Goal: Complete application form

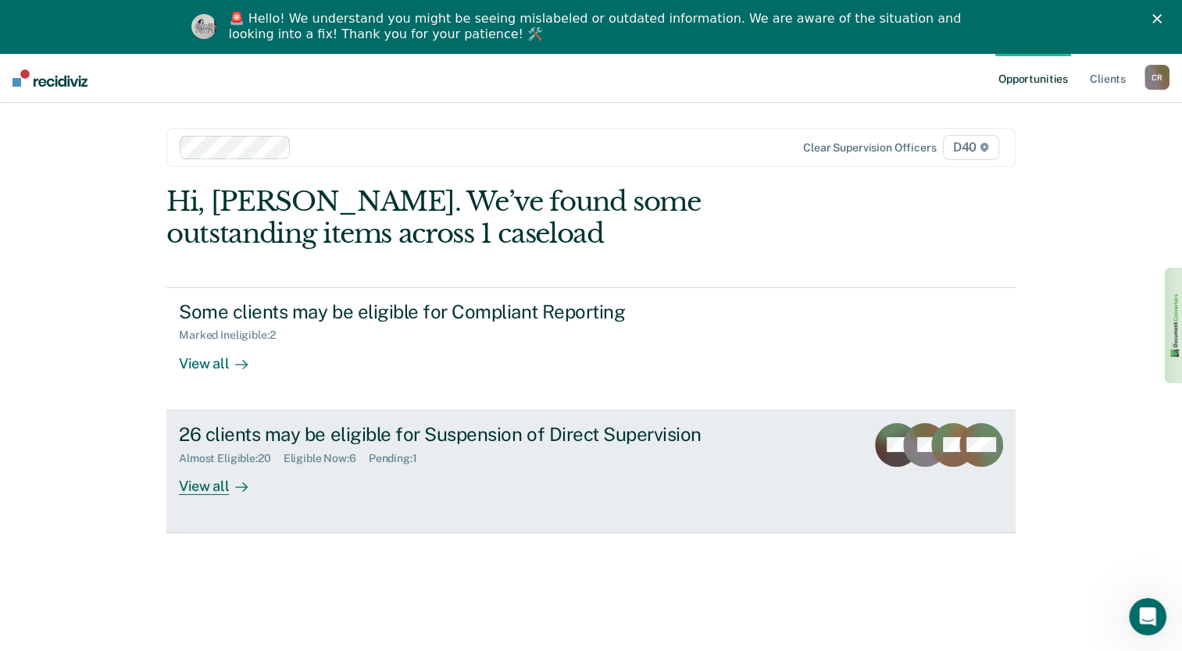
click at [191, 486] on div "View all" at bounding box center [222, 480] width 87 height 30
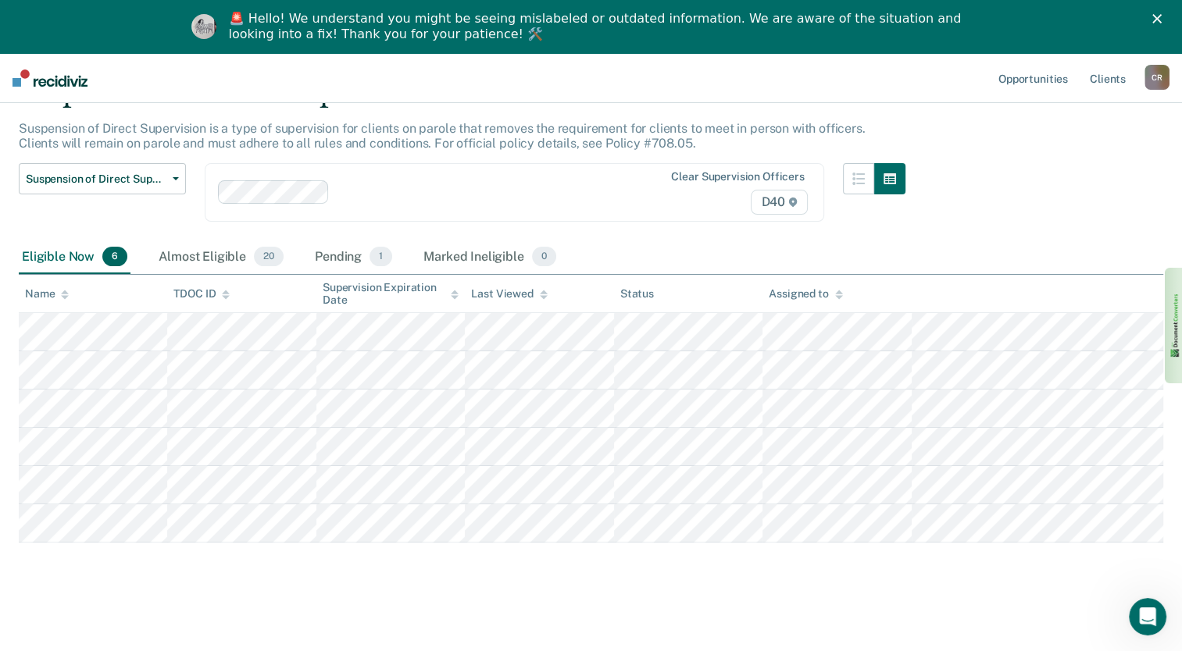
scroll to position [87, 0]
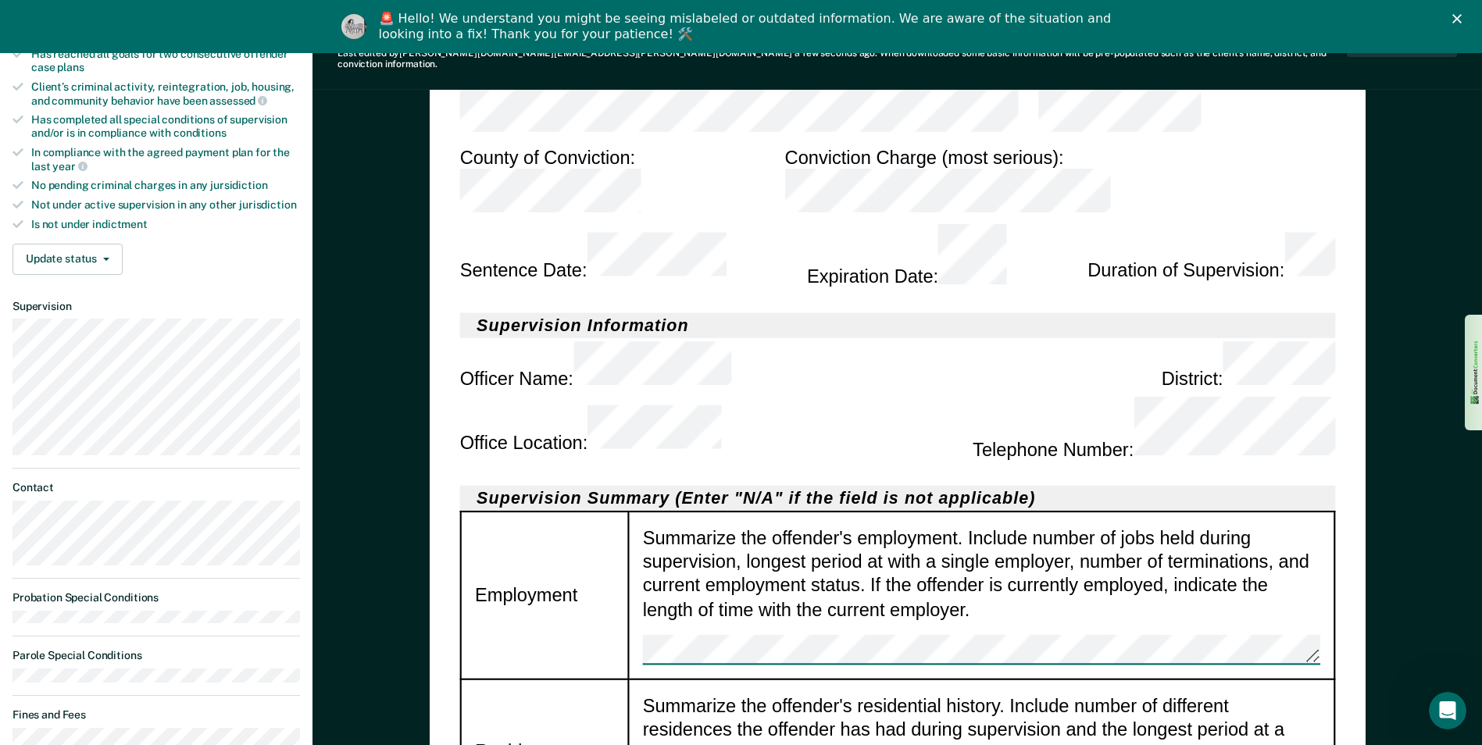
scroll to position [469, 0]
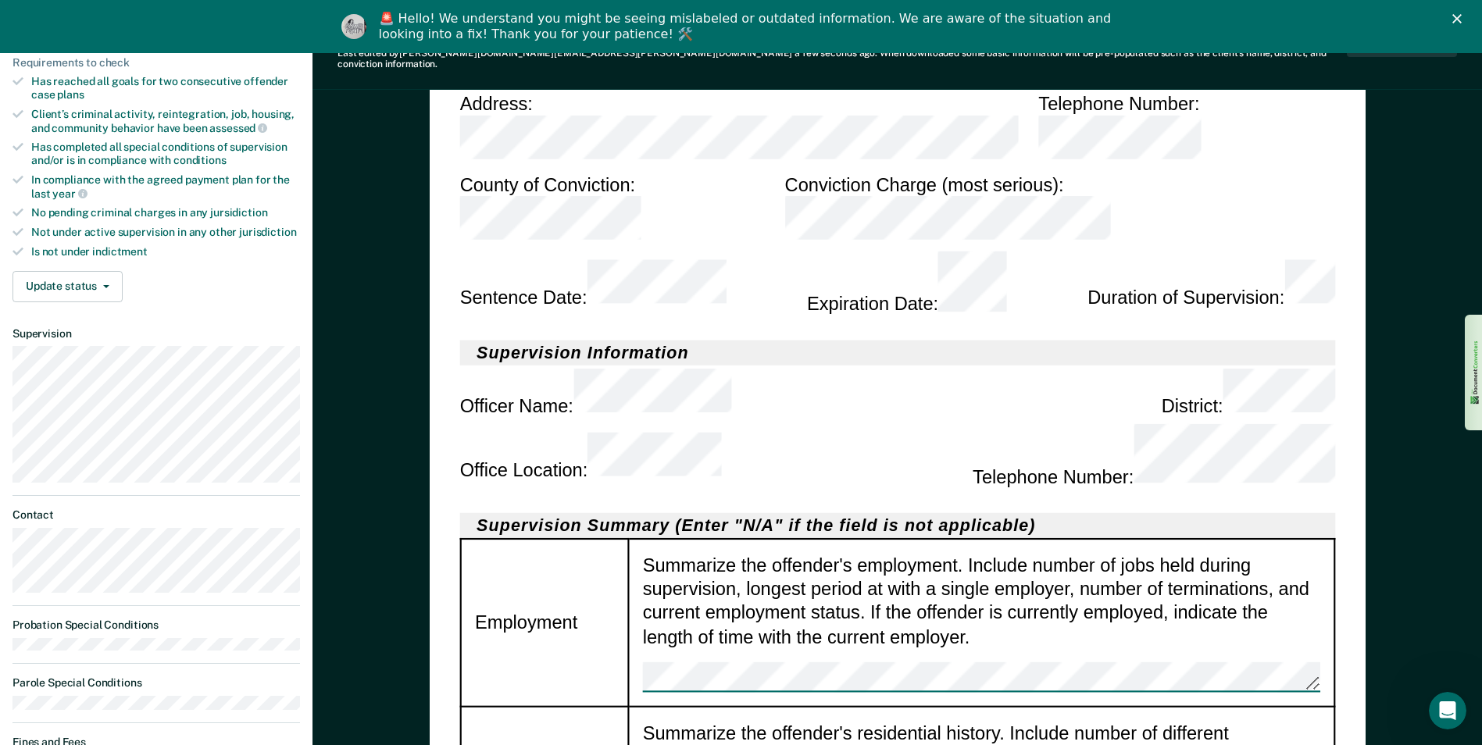
click at [971, 552] on div "Summarize the offender's employment. Include number of jobs held during supervi…" at bounding box center [980, 622] width 677 height 140
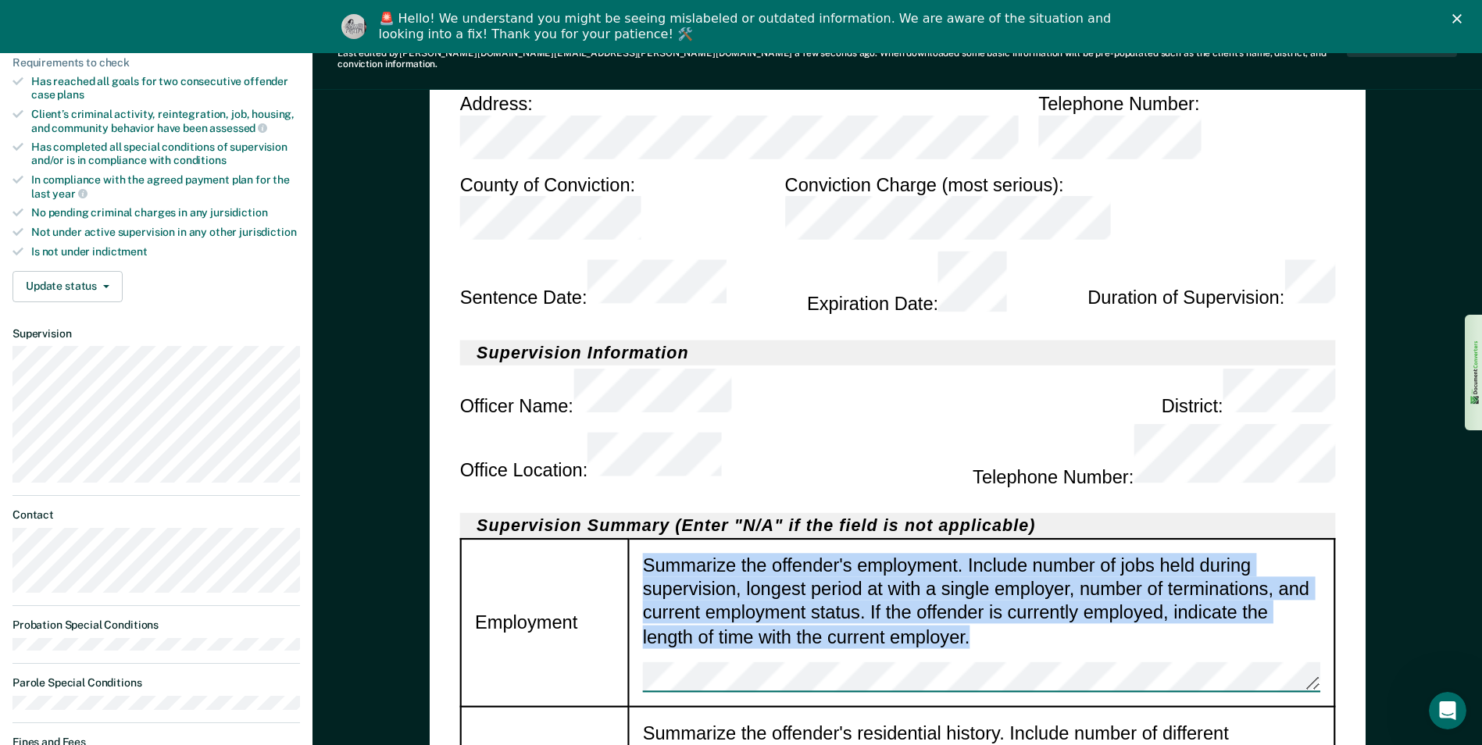
drag, startPoint x: 945, startPoint y: 418, endPoint x: 646, endPoint y: 348, distance: 307.3
click at [646, 552] on div "Summarize the offender's employment. Include number of jobs held during supervi…" at bounding box center [980, 622] width 677 height 140
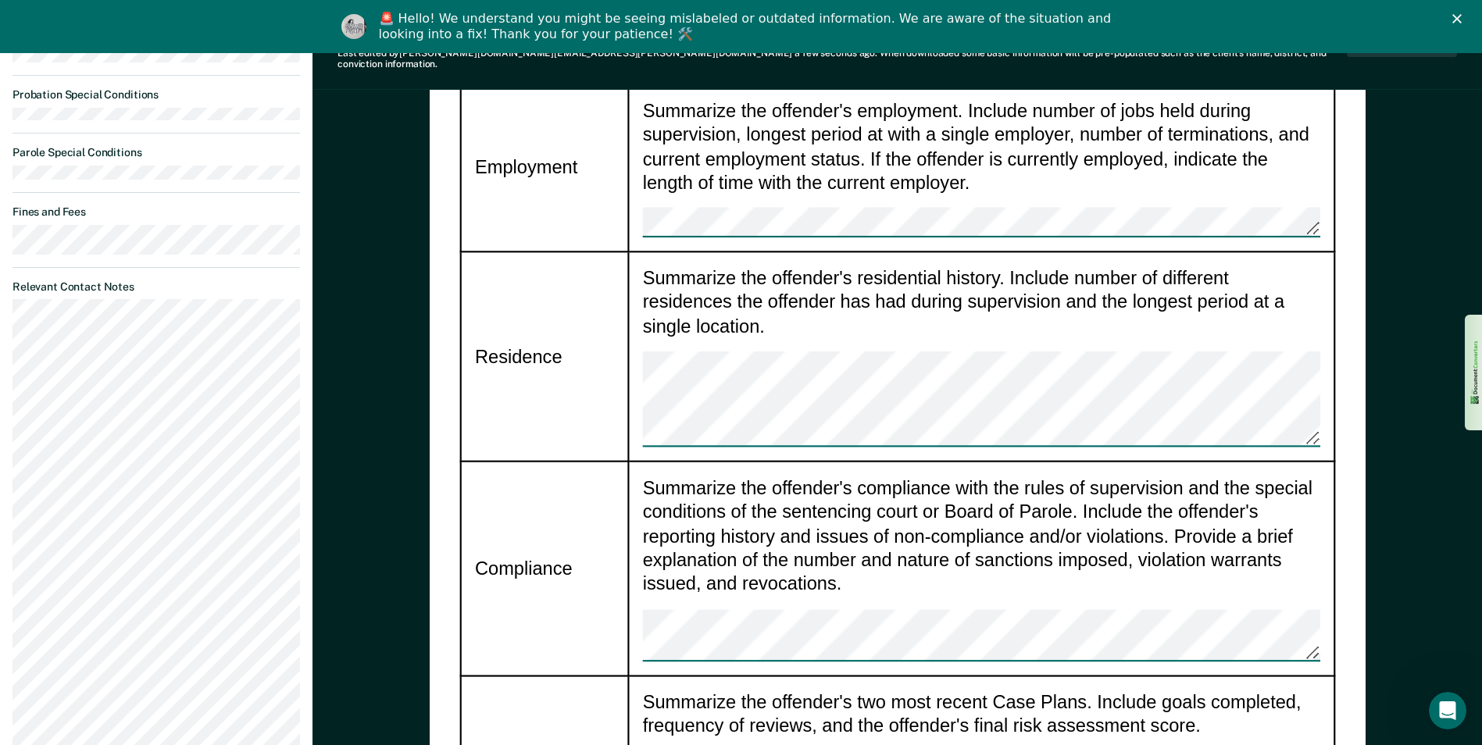
scroll to position [1015, 0]
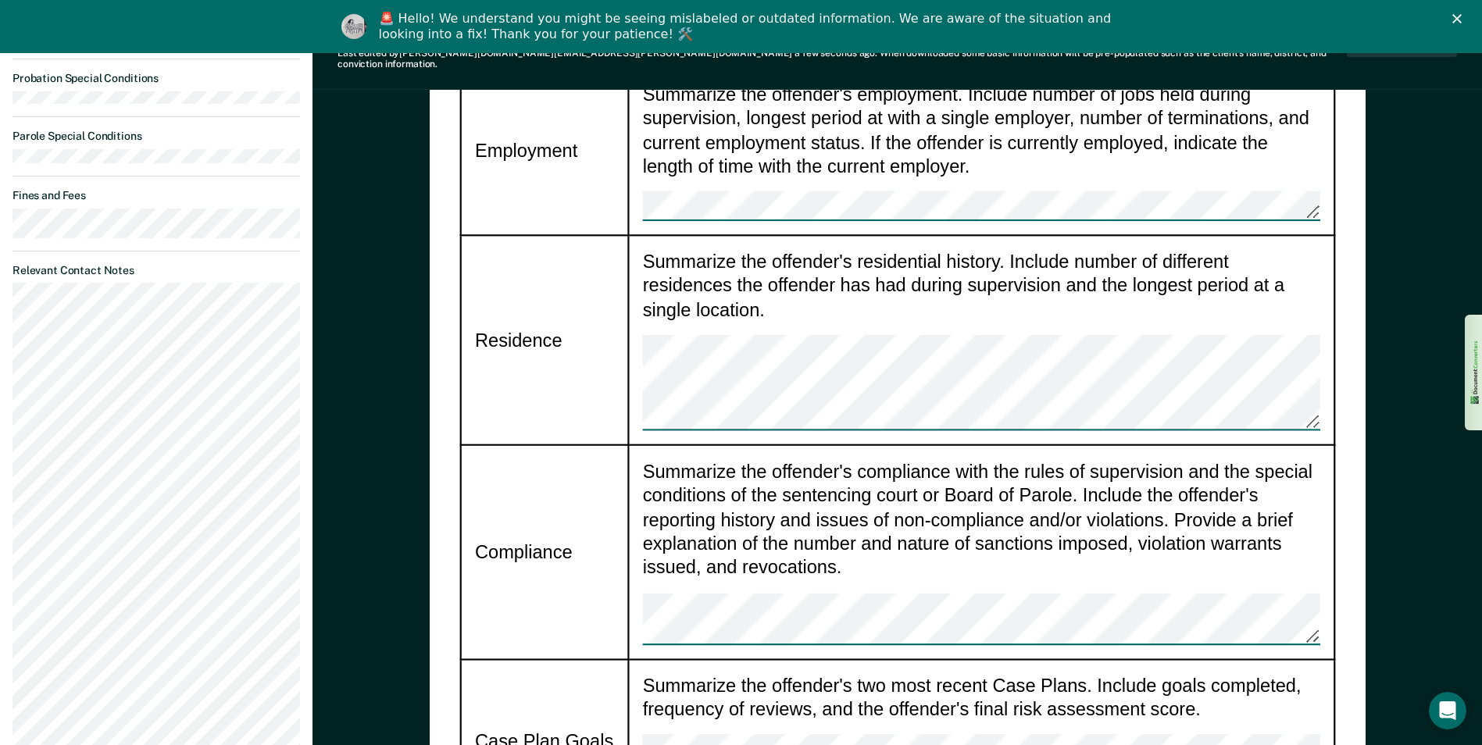
click at [639, 444] on td "Summarize the offender's compliance with the rules of supervision and the speci…" at bounding box center [981, 551] width 706 height 214
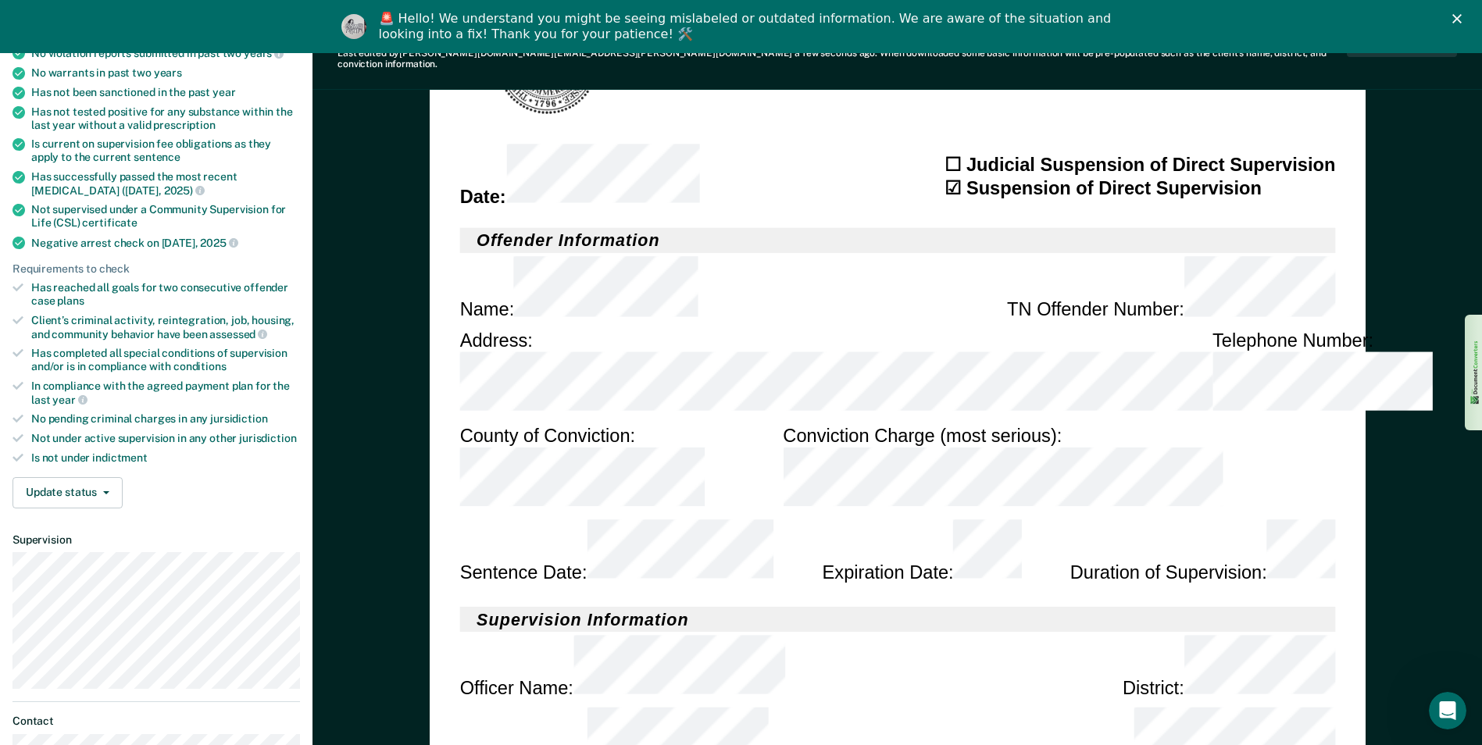
scroll to position [234, 0]
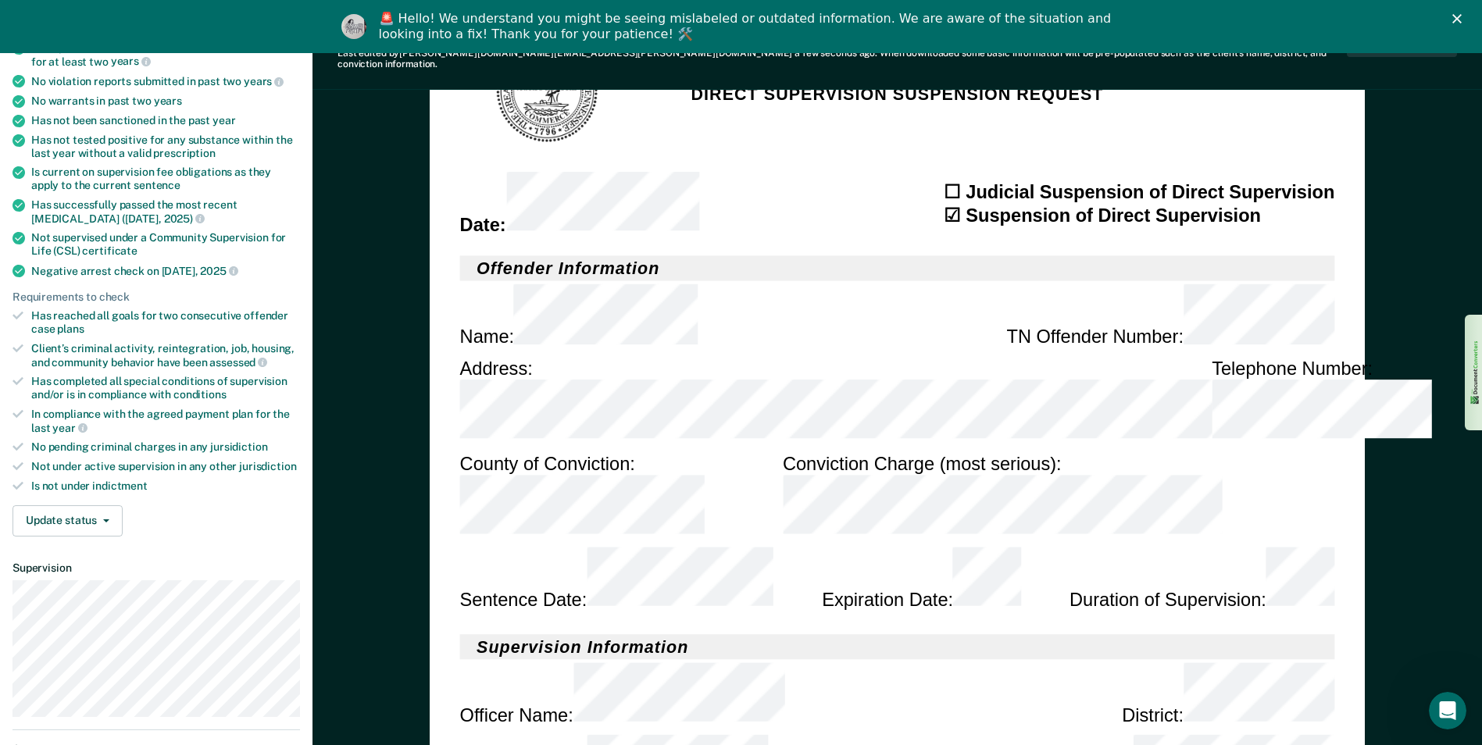
type textarea "x"
